Goal: Check status: Check status

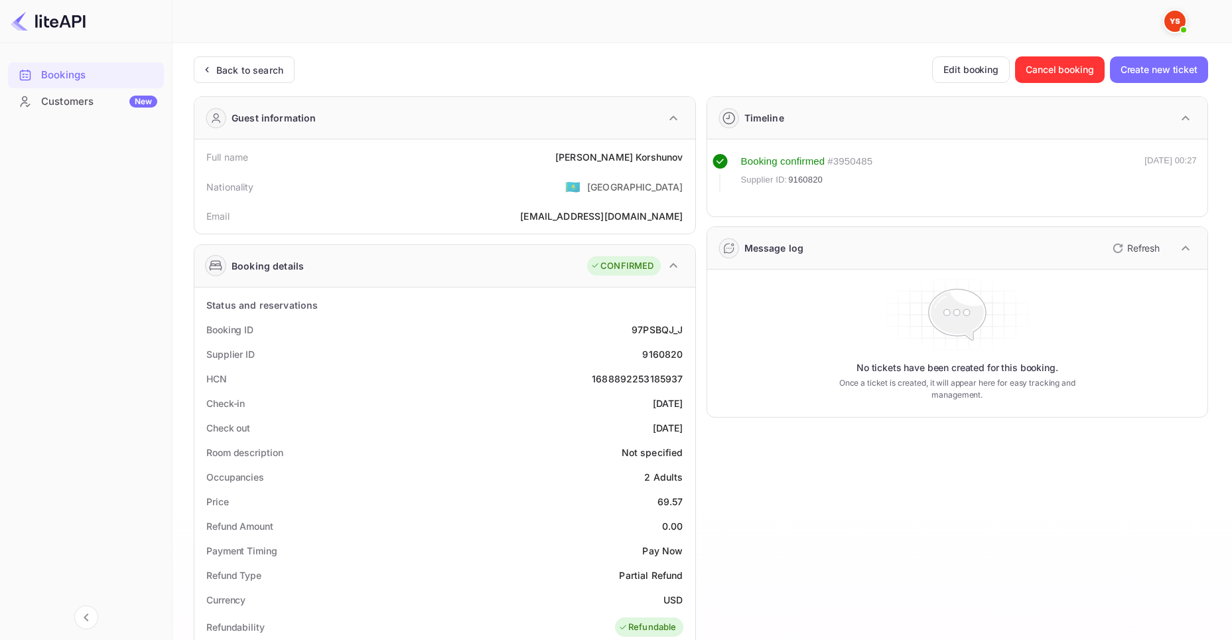
click at [65, 15] on img at bounding box center [48, 21] width 75 height 21
click at [39, 21] on img at bounding box center [48, 21] width 75 height 21
drag, startPoint x: 21, startPoint y: 19, endPoint x: 65, endPoint y: 63, distance: 62.4
click at [21, 20] on img at bounding box center [48, 21] width 75 height 21
click at [74, 63] on div "Bookings" at bounding box center [86, 75] width 156 height 26
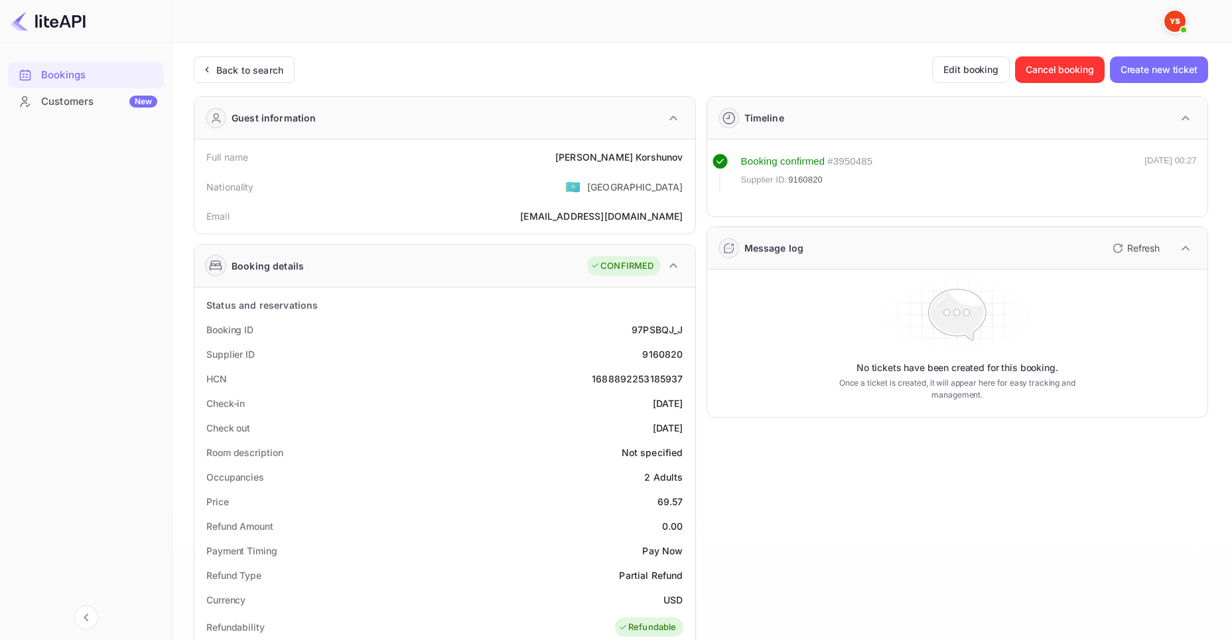
click at [58, 70] on div "Bookings" at bounding box center [99, 75] width 116 height 15
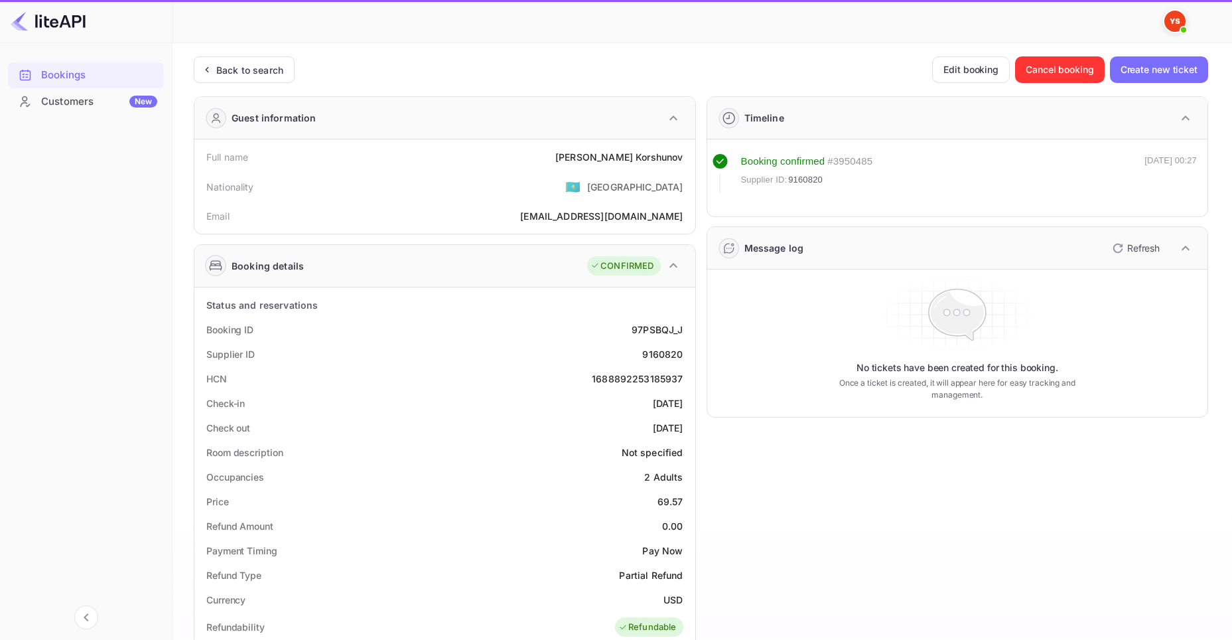
click at [14, 15] on img at bounding box center [48, 21] width 75 height 21
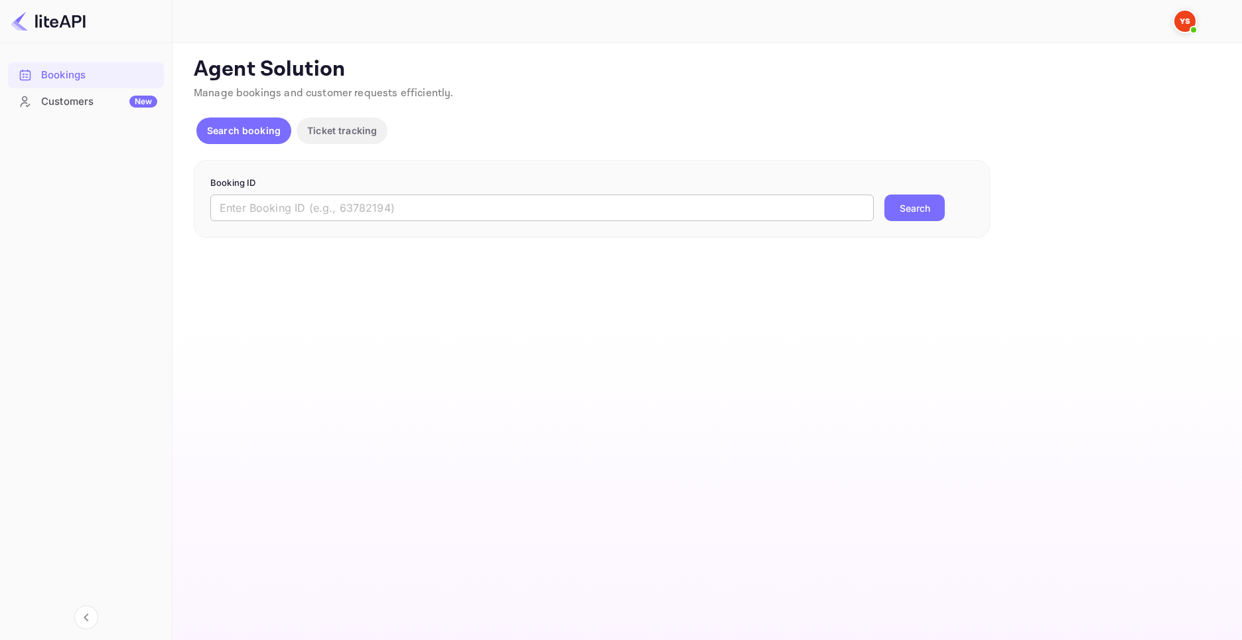
click at [441, 201] on input "text" at bounding box center [542, 207] width 664 height 27
paste input "YA-2223-9608-9423"
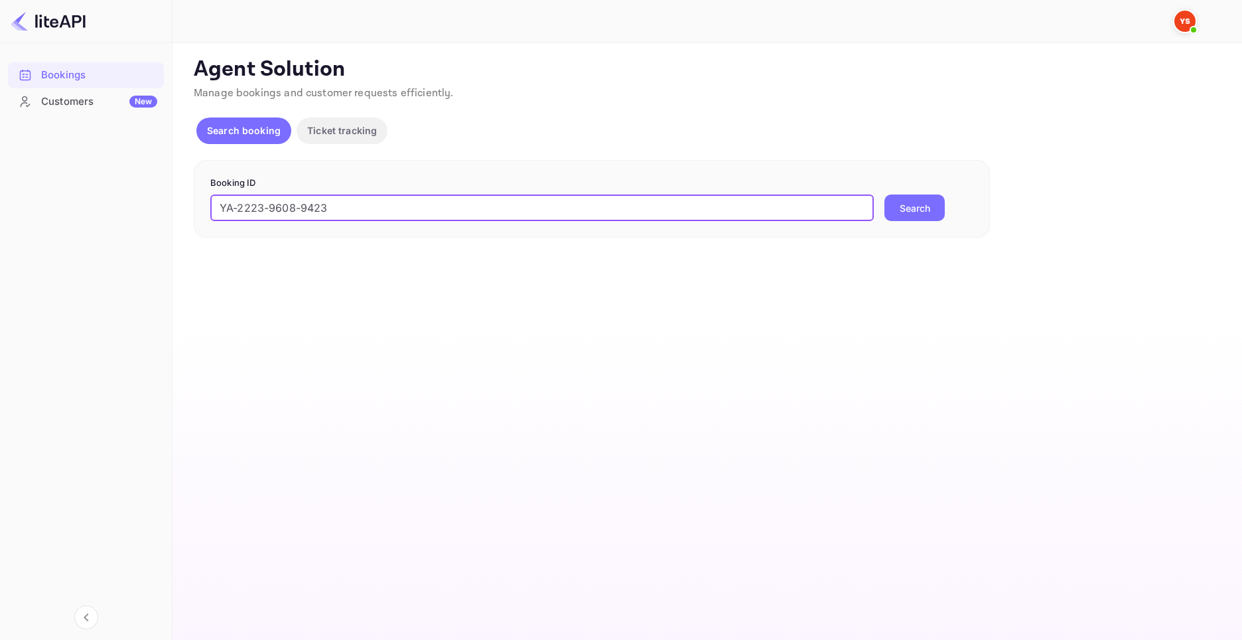
click at [907, 214] on button "Search" at bounding box center [915, 207] width 60 height 27
click at [404, 211] on input "YA-2223-9608-9423" at bounding box center [542, 207] width 664 height 27
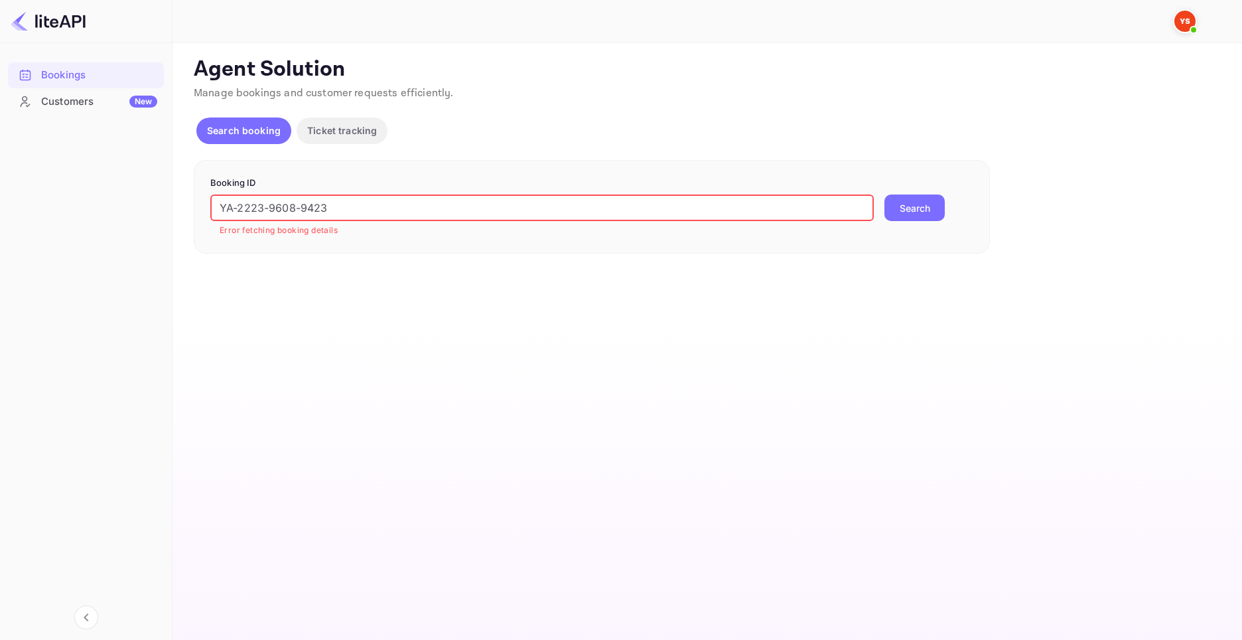
paste input "9195534"
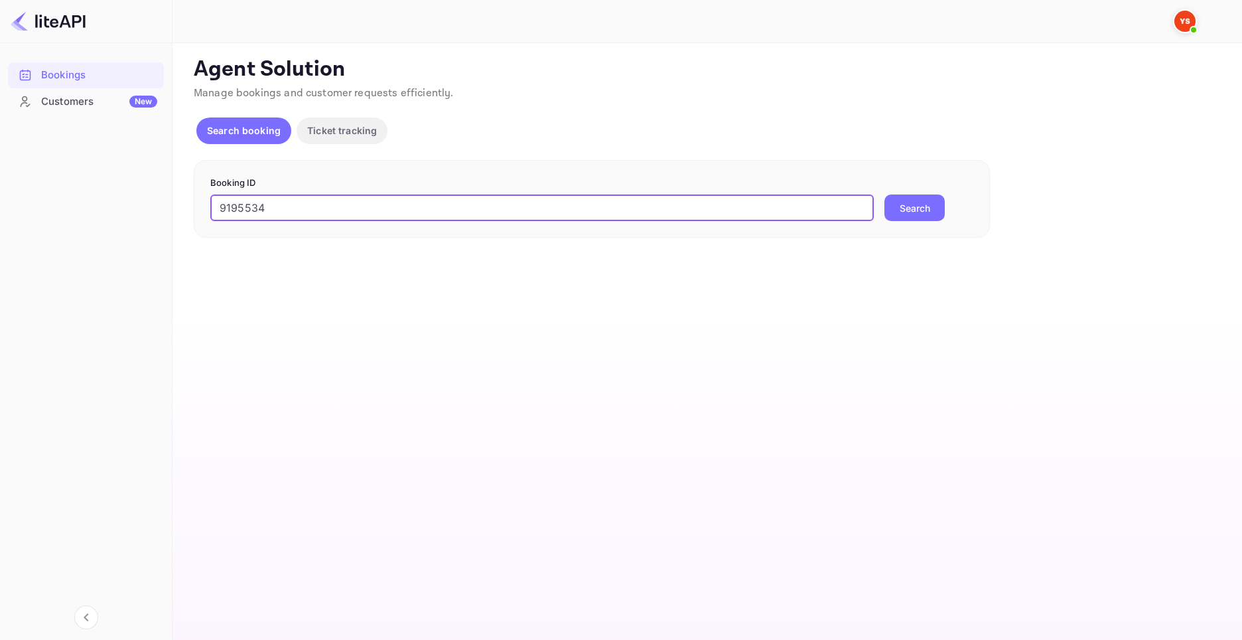
type input "9195534"
click at [915, 210] on button "Search" at bounding box center [915, 207] width 60 height 27
